Goal: Information Seeking & Learning: Learn about a topic

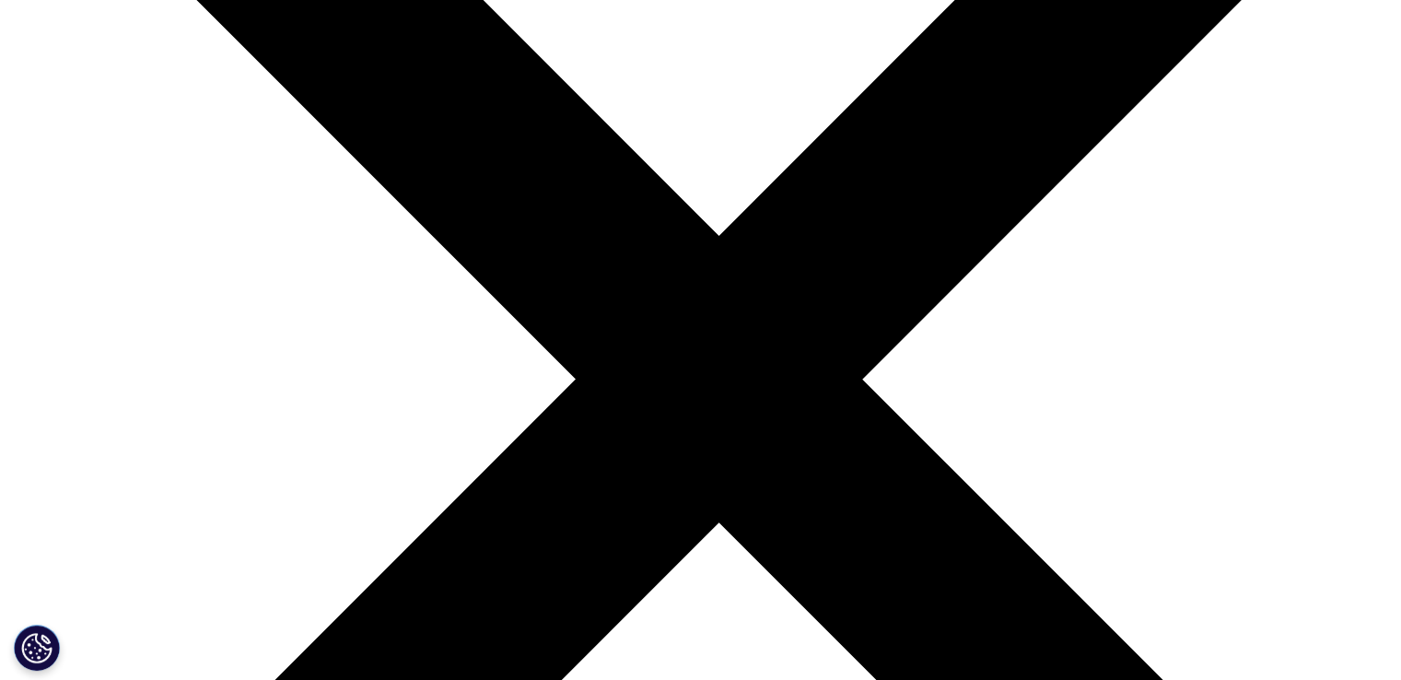
scroll to position [6445, 0]
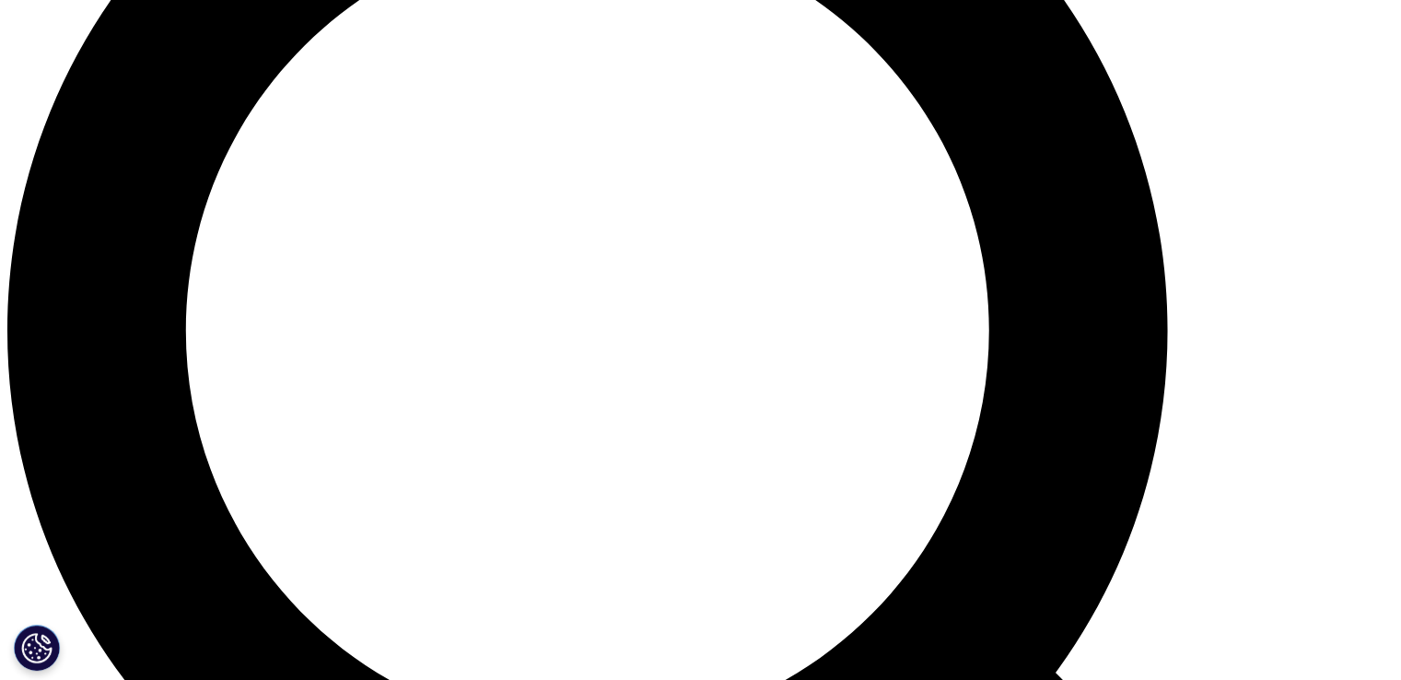
scroll to position [1718, 0]
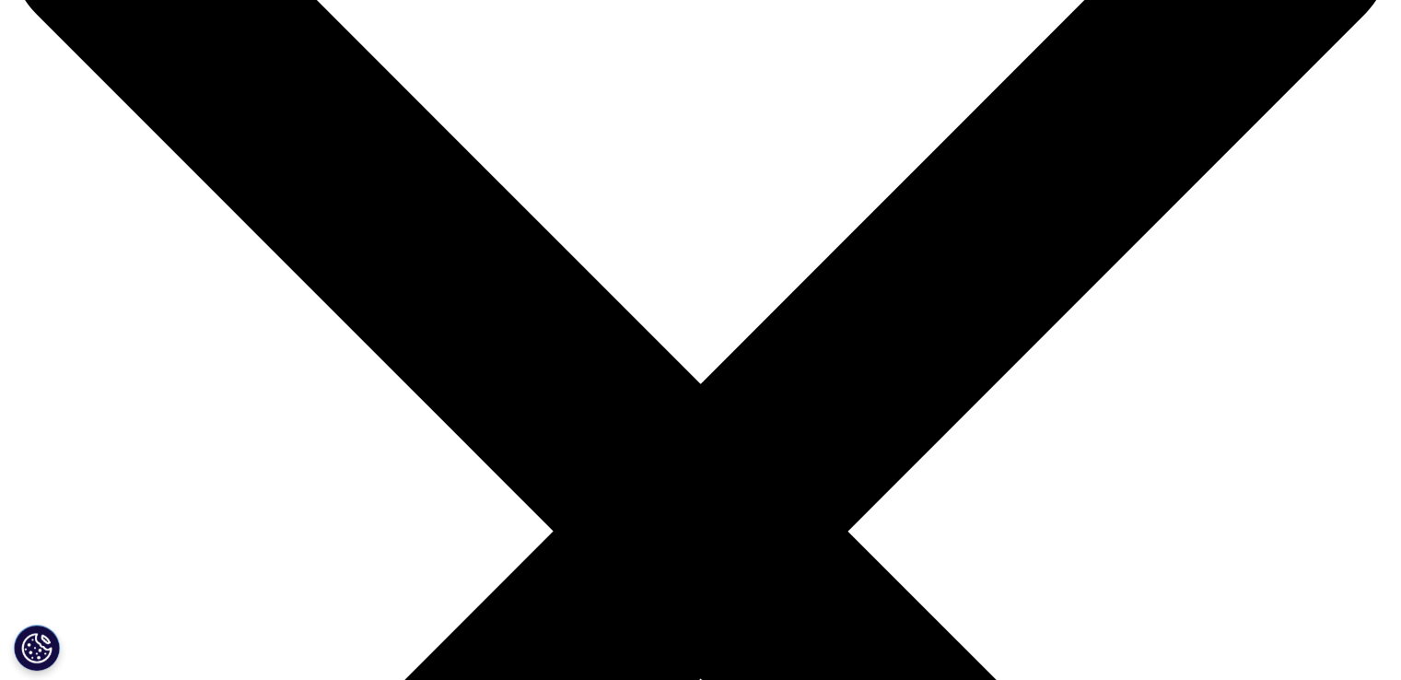
scroll to position [184, 0]
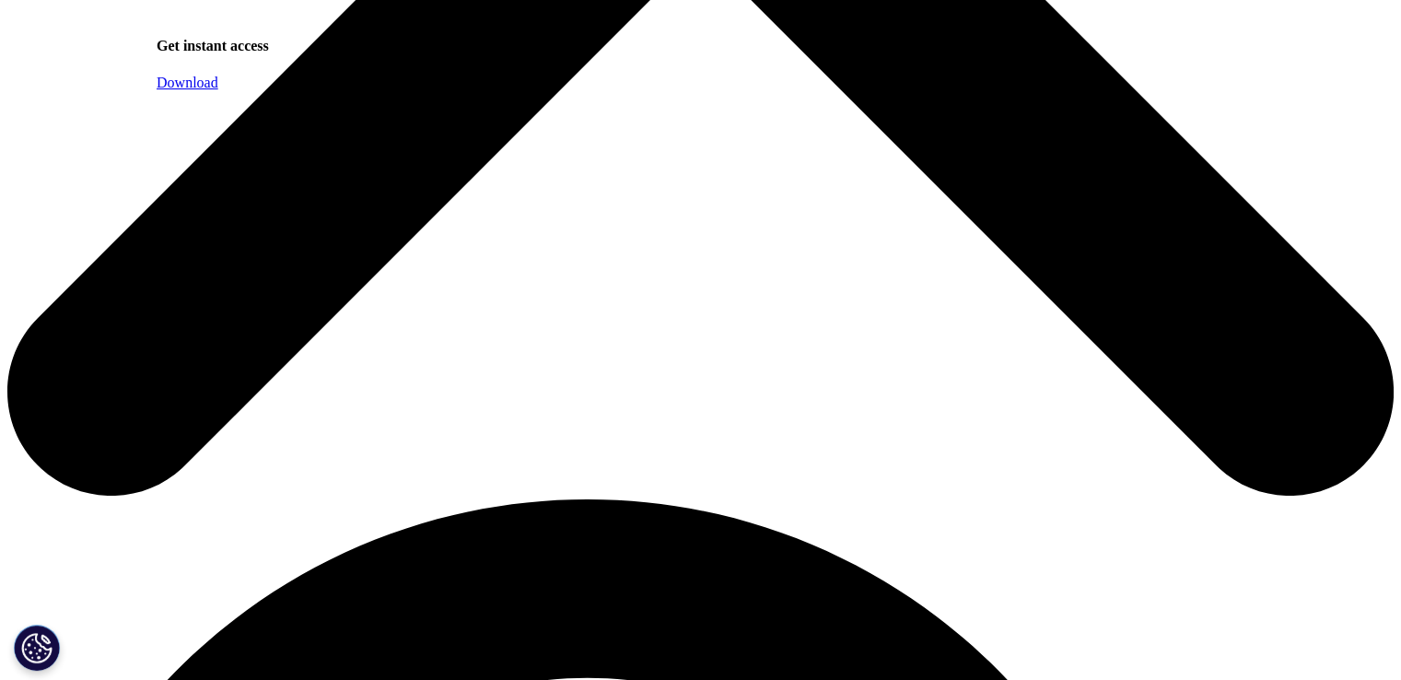
scroll to position [921, 0]
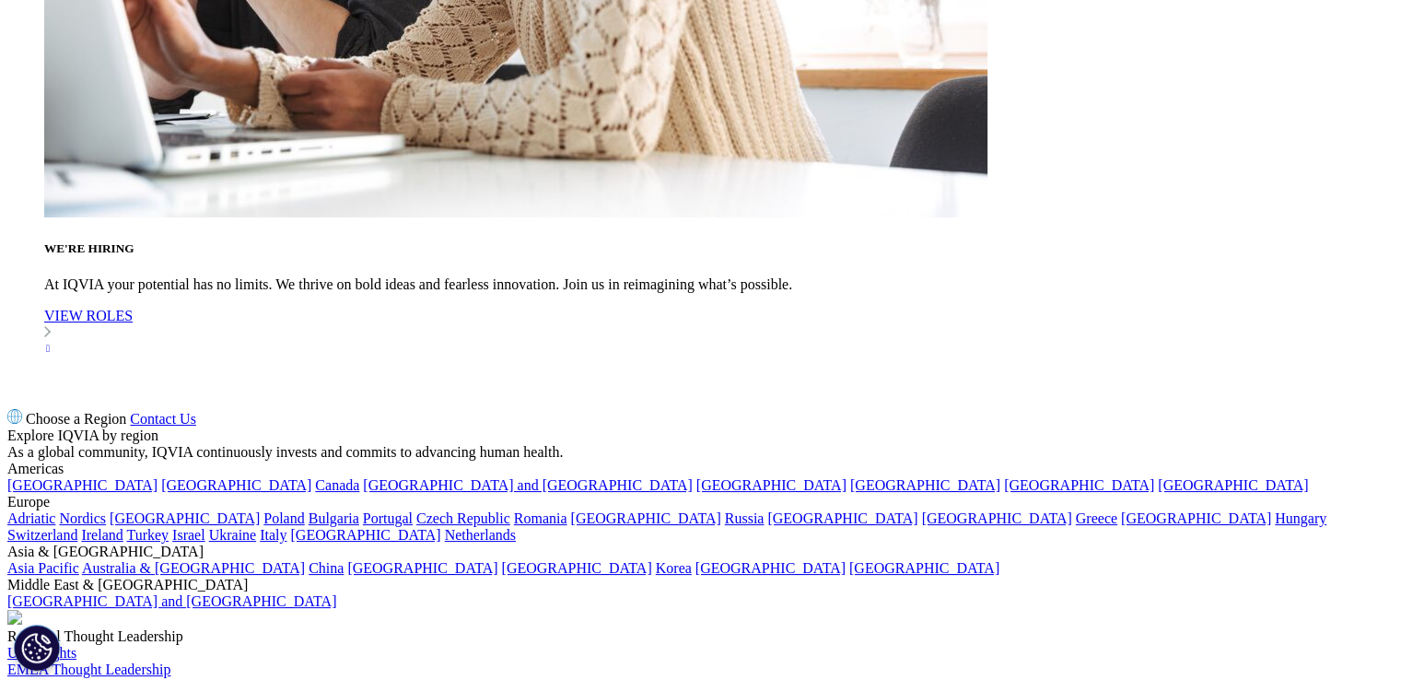
scroll to position [6998, 0]
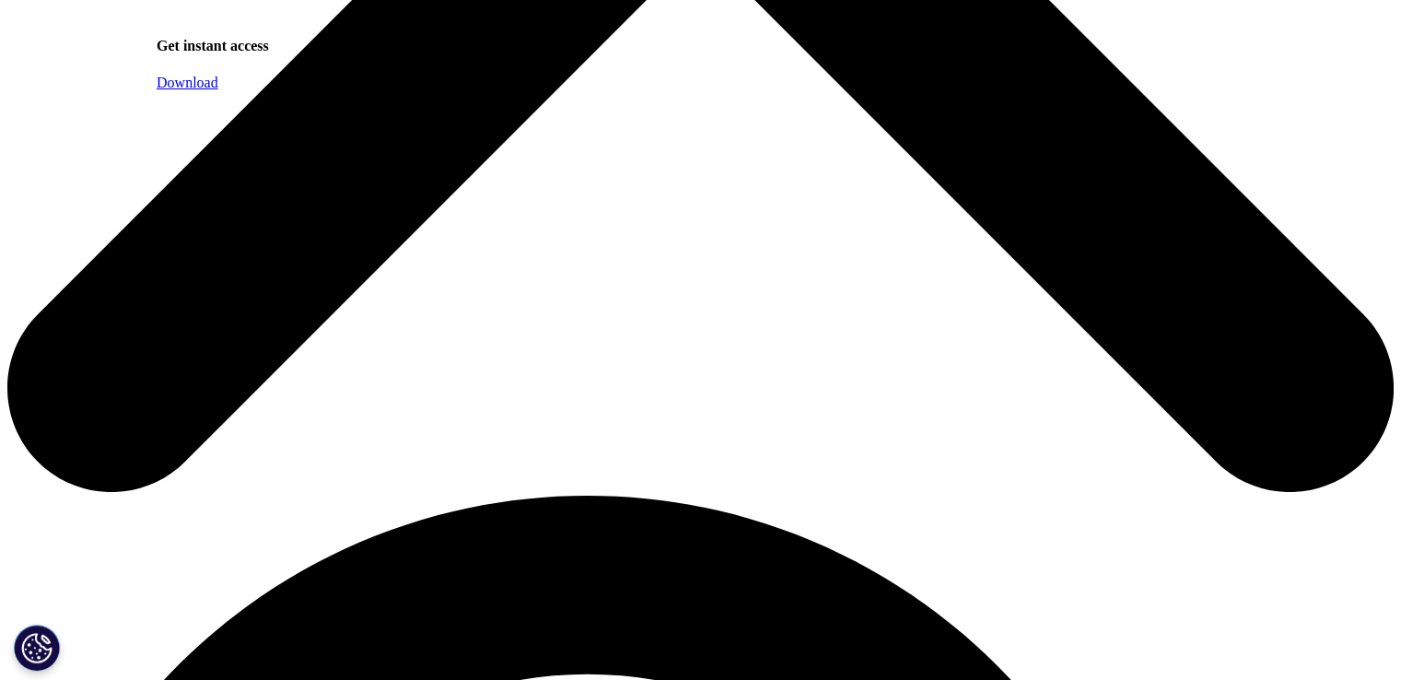
scroll to position [410, 1087]
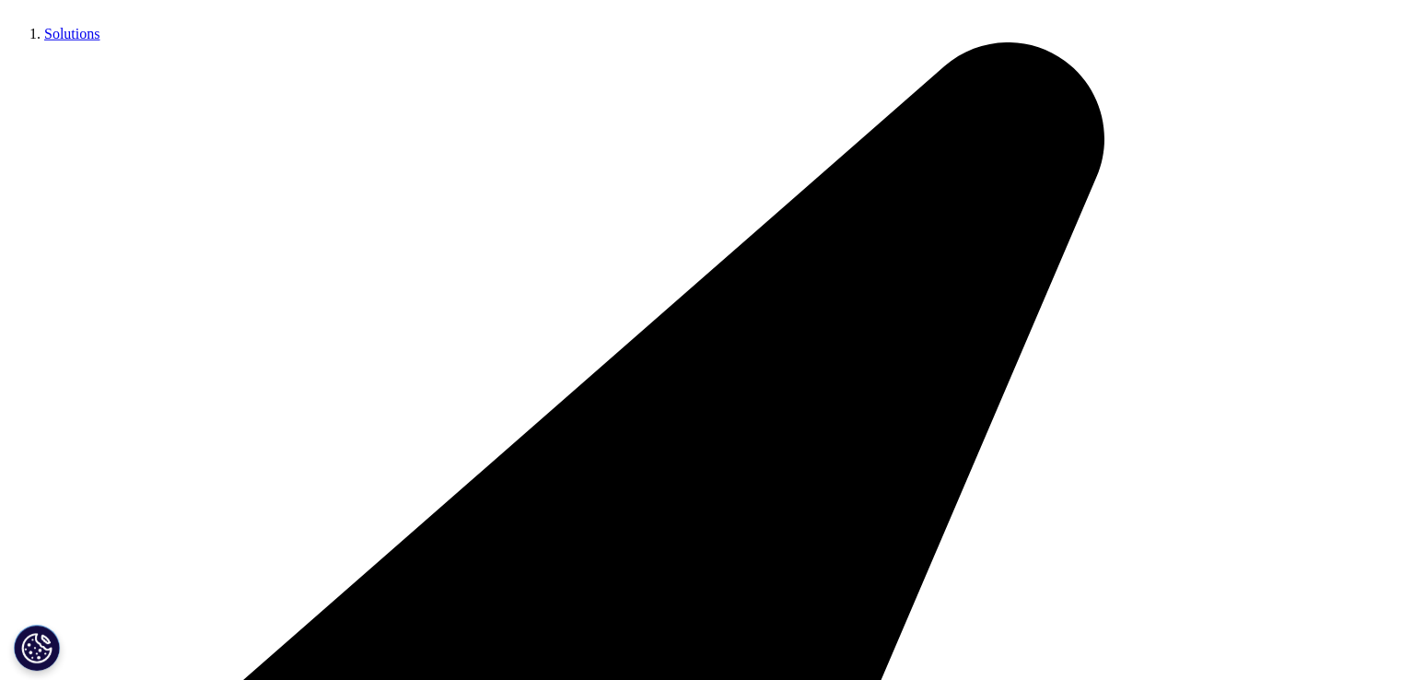
scroll to position [5156, 0]
